Goal: Information Seeking & Learning: Understand process/instructions

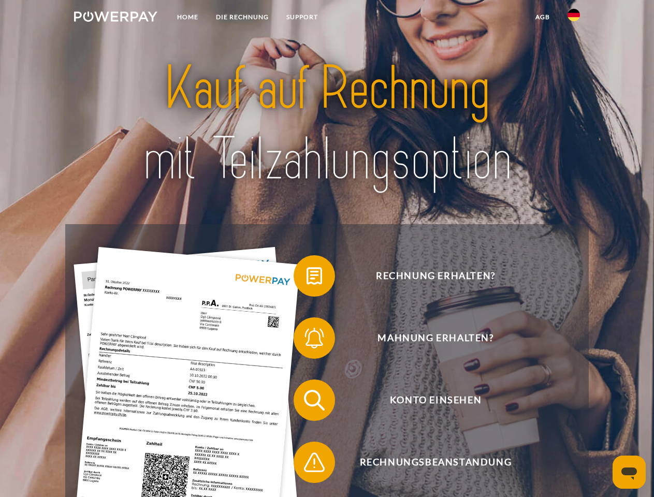
click at [116, 18] on img at bounding box center [115, 16] width 83 height 10
click at [574, 18] on img at bounding box center [574, 15] width 12 height 12
click at [542, 17] on link "agb" at bounding box center [543, 17] width 32 height 19
click at [307, 278] on span at bounding box center [299, 276] width 52 height 52
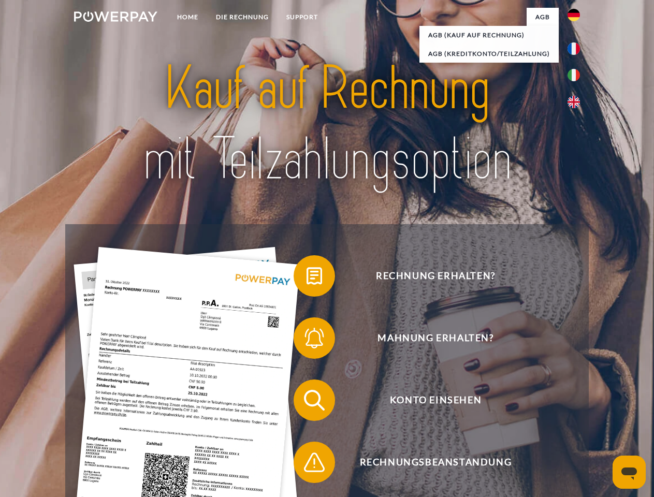
click at [307, 340] on span at bounding box center [299, 338] width 52 height 52
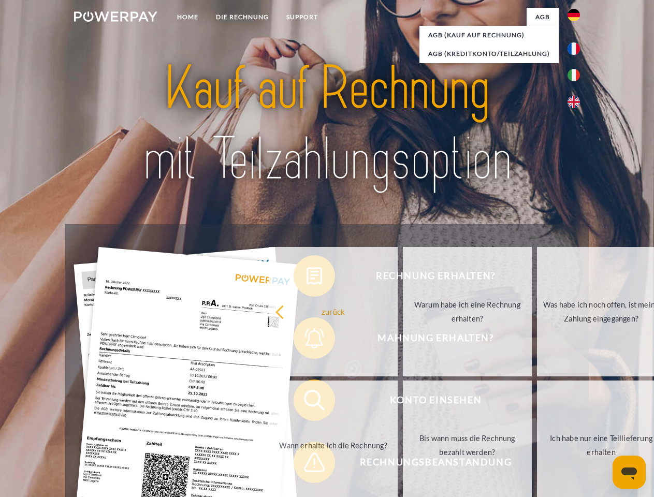
click at [403, 403] on link "Bis wann muss die Rechnung bezahlt werden?" at bounding box center [467, 446] width 129 height 130
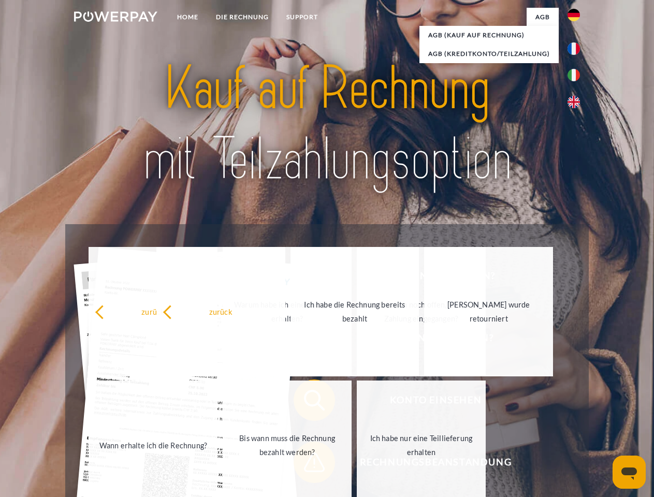
click at [307, 465] on span at bounding box center [299, 463] width 52 height 52
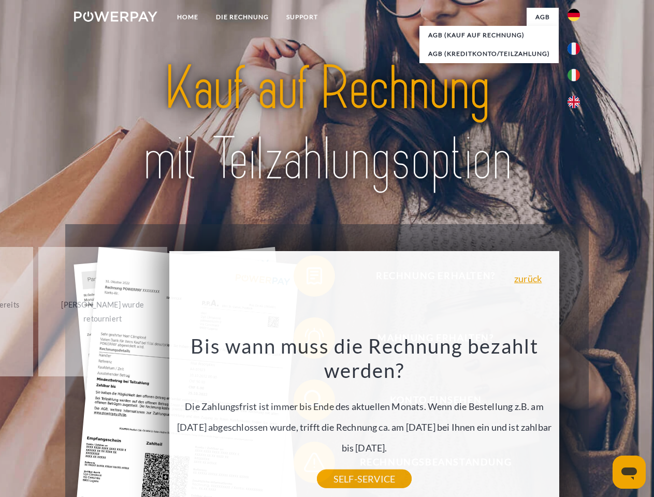
click at [629, 472] on icon "Messaging-Fenster öffnen" at bounding box center [630, 474] width 16 height 12
